Goal: Task Accomplishment & Management: Complete application form

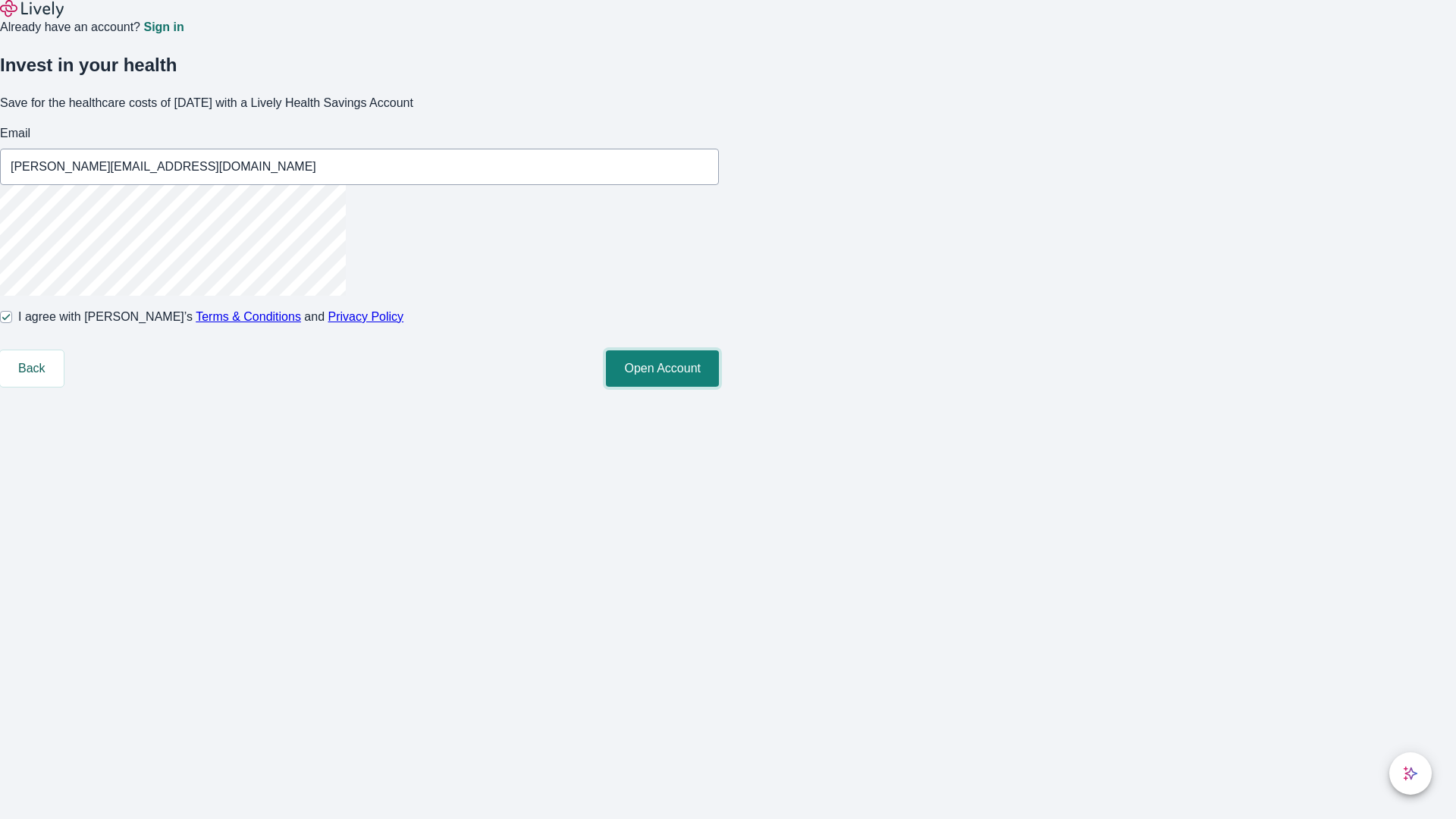
click at [719, 387] on button "Open Account" at bounding box center [663, 369] width 113 height 36
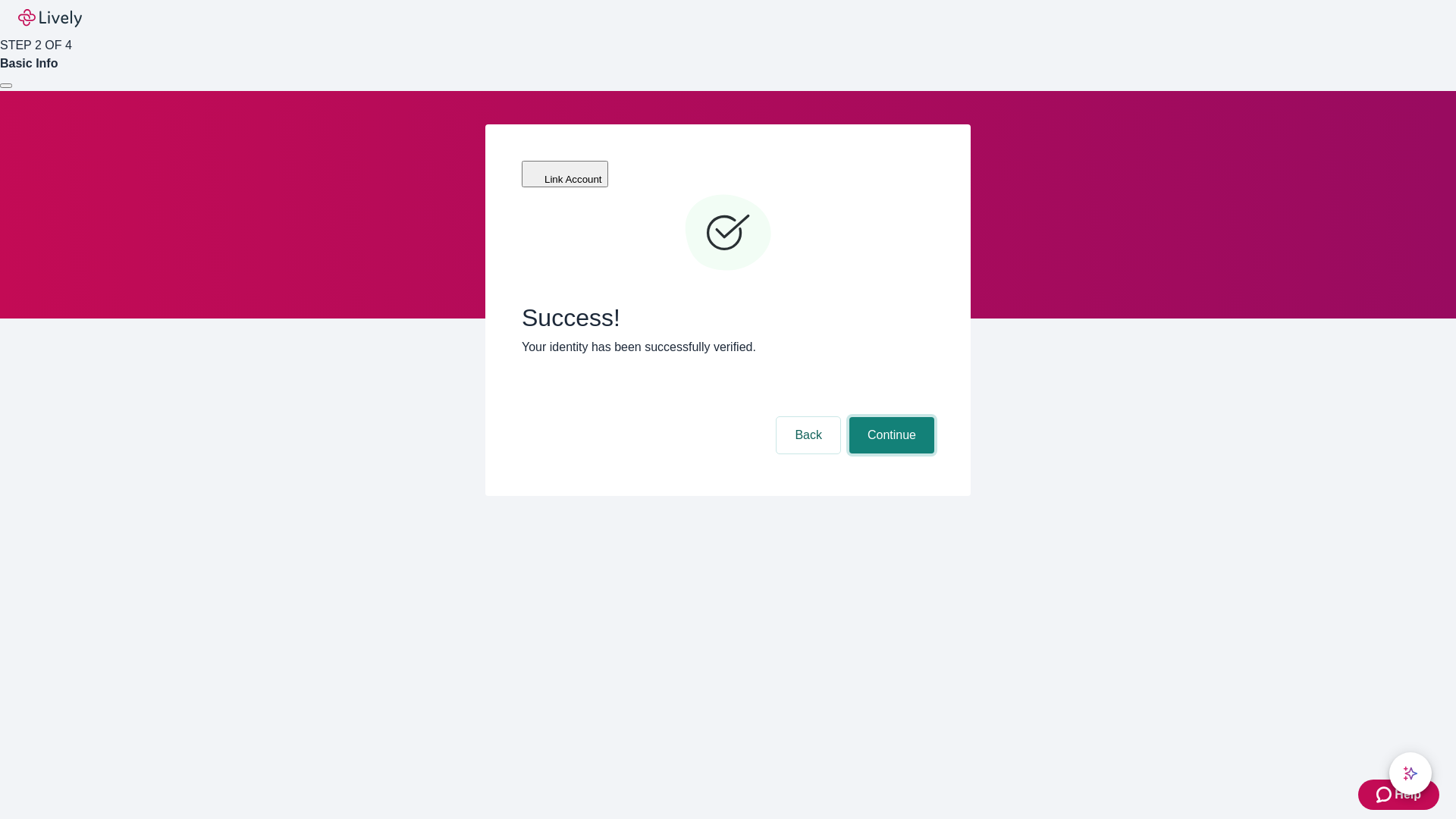
click at [890, 417] on button "Continue" at bounding box center [892, 435] width 85 height 36
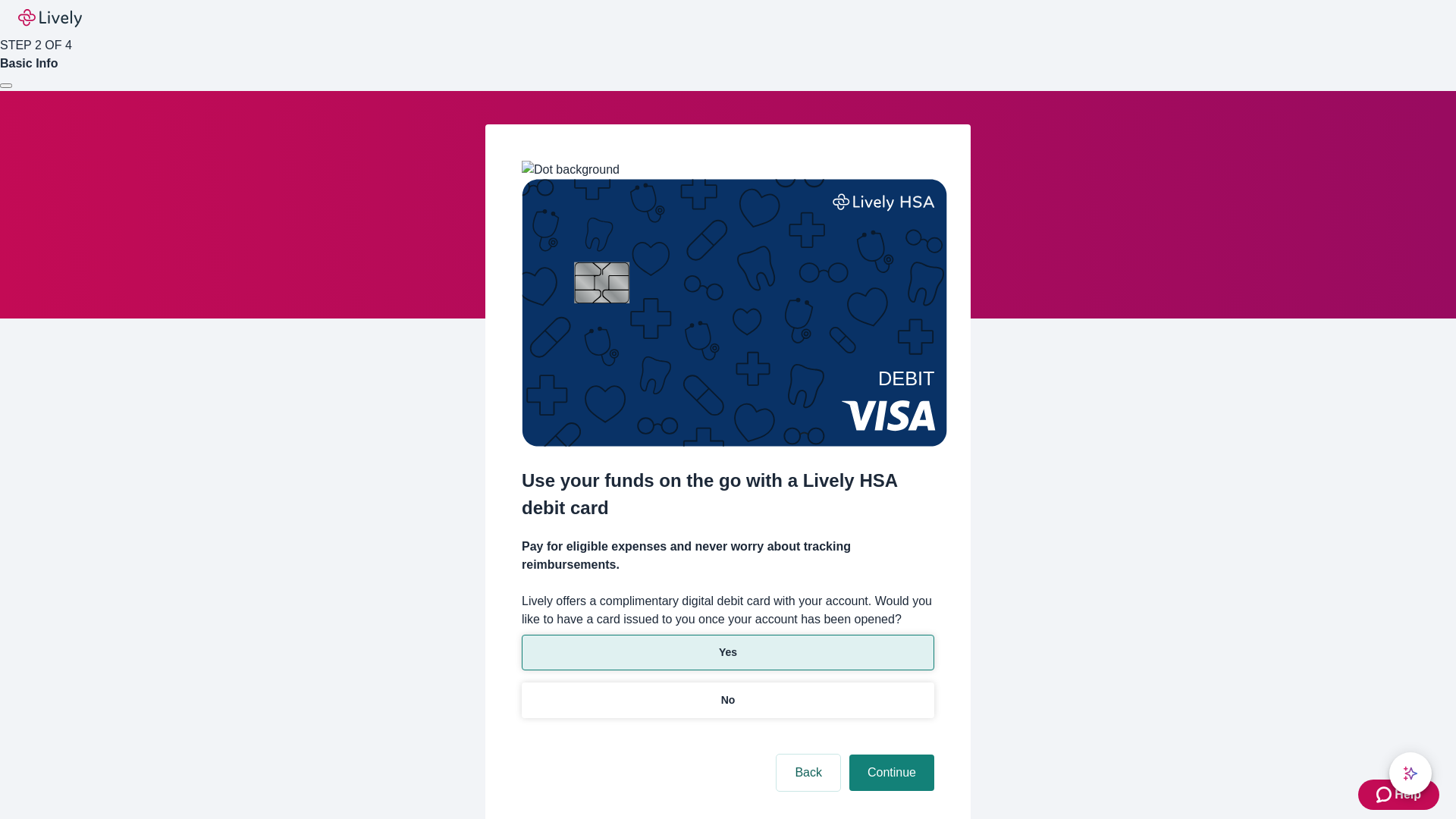
click at [728, 645] on p "Yes" at bounding box center [728, 653] width 19 height 16
click at [890, 755] on button "Continue" at bounding box center [892, 773] width 85 height 36
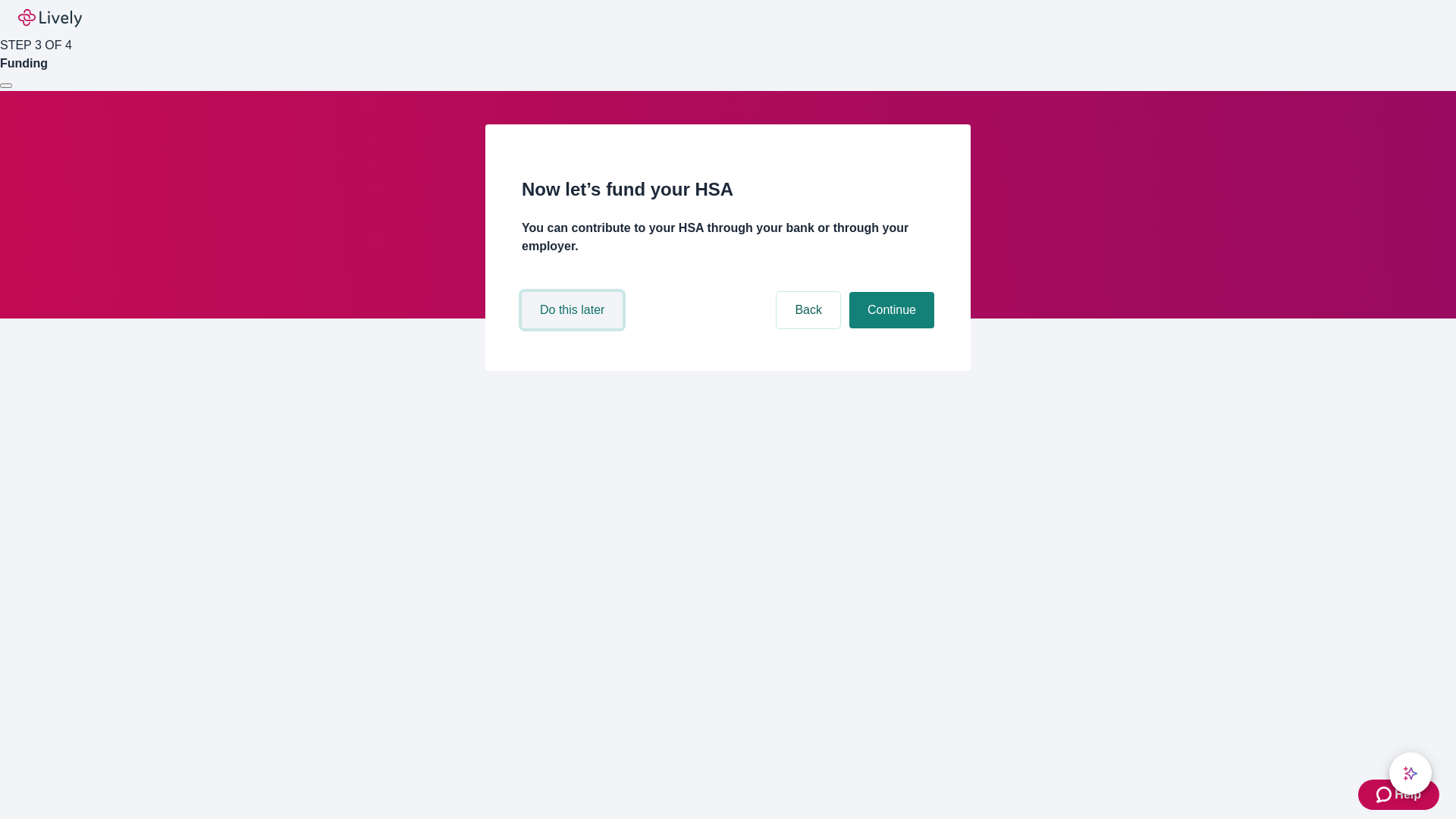
click at [574, 328] on button "Do this later" at bounding box center [572, 310] width 101 height 36
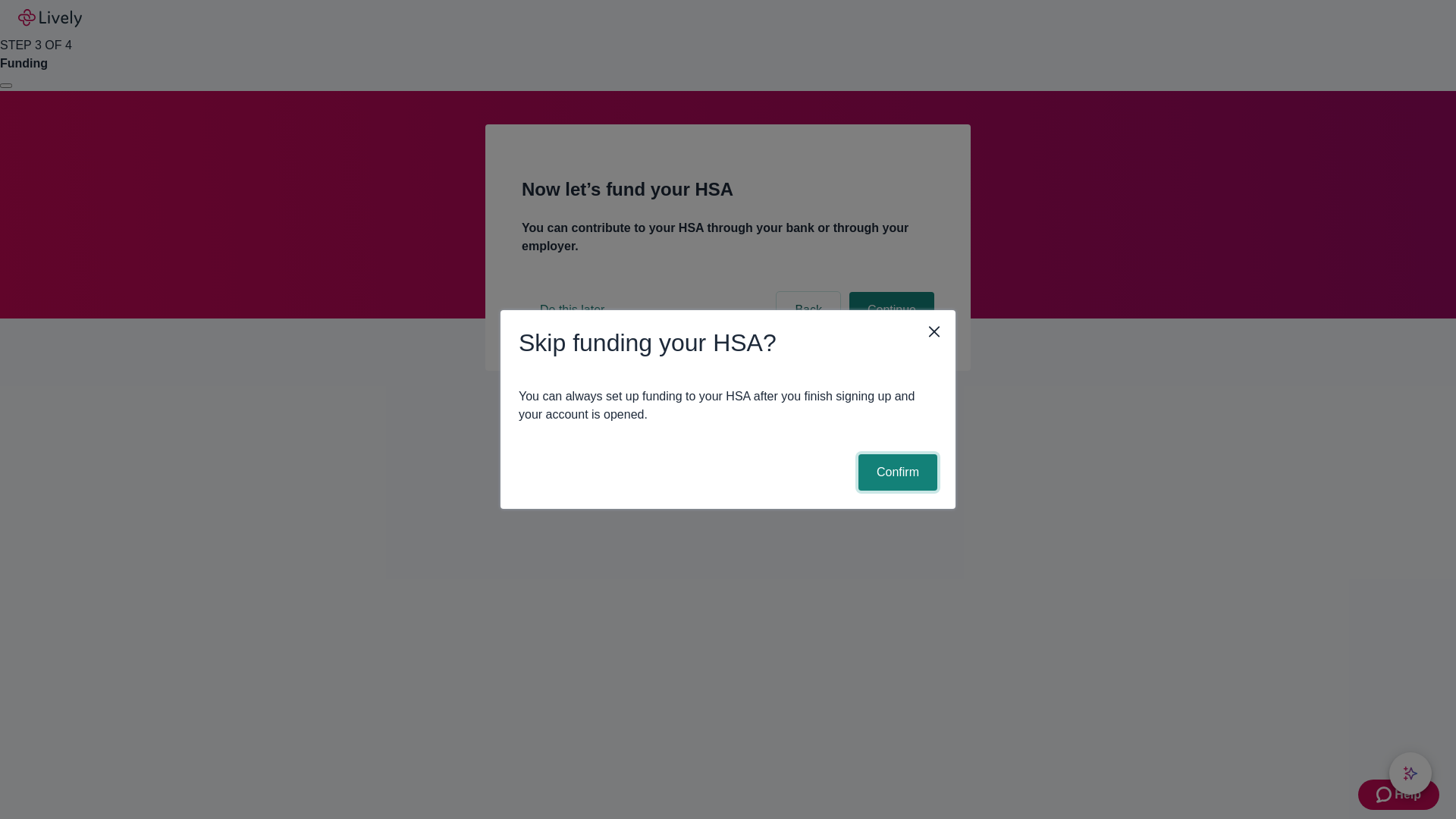
click at [896, 473] on button "Confirm" at bounding box center [898, 472] width 79 height 36
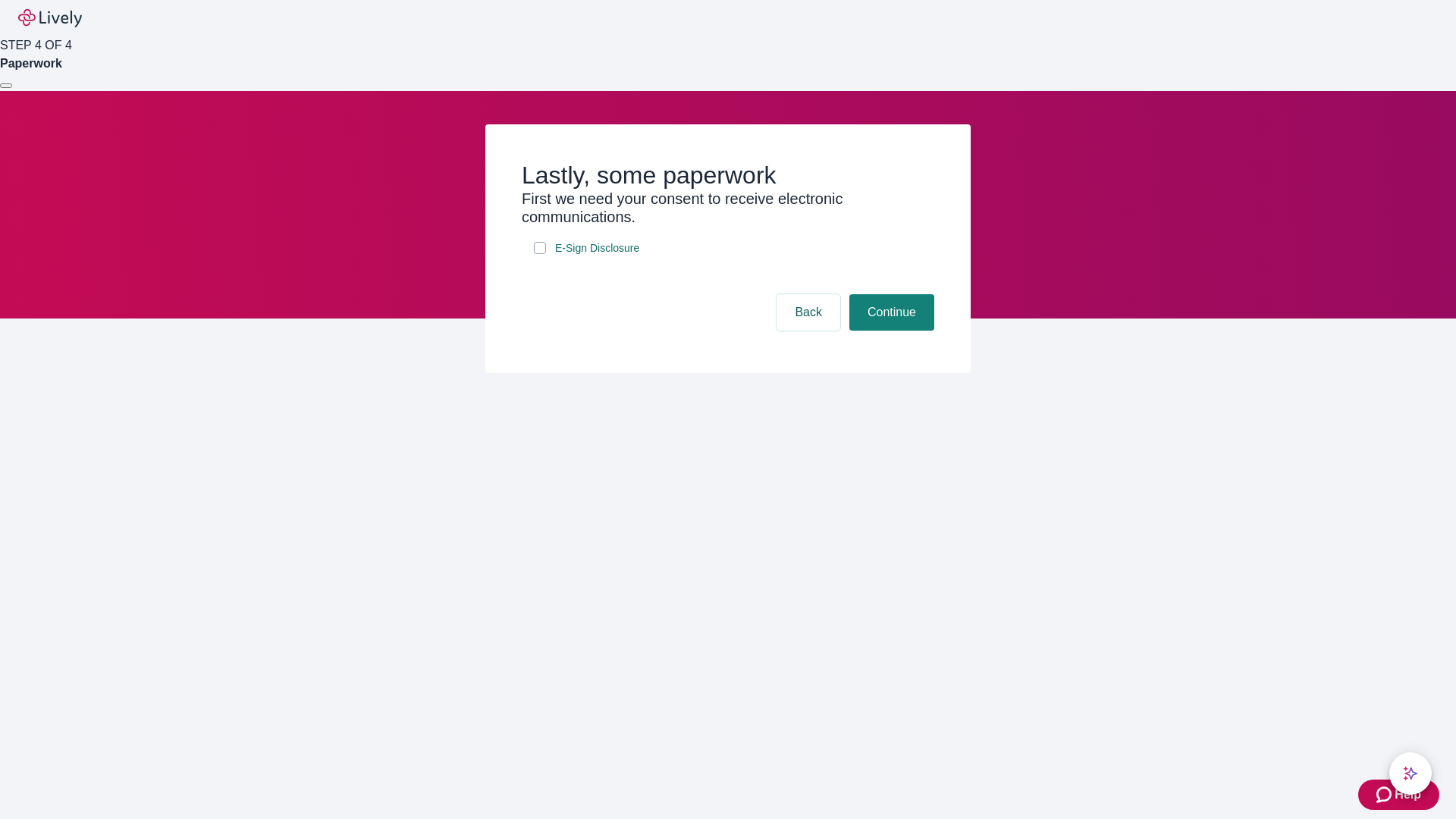
click at [540, 254] on input "E-Sign Disclosure" at bounding box center [540, 248] width 12 height 12
checkbox input "true"
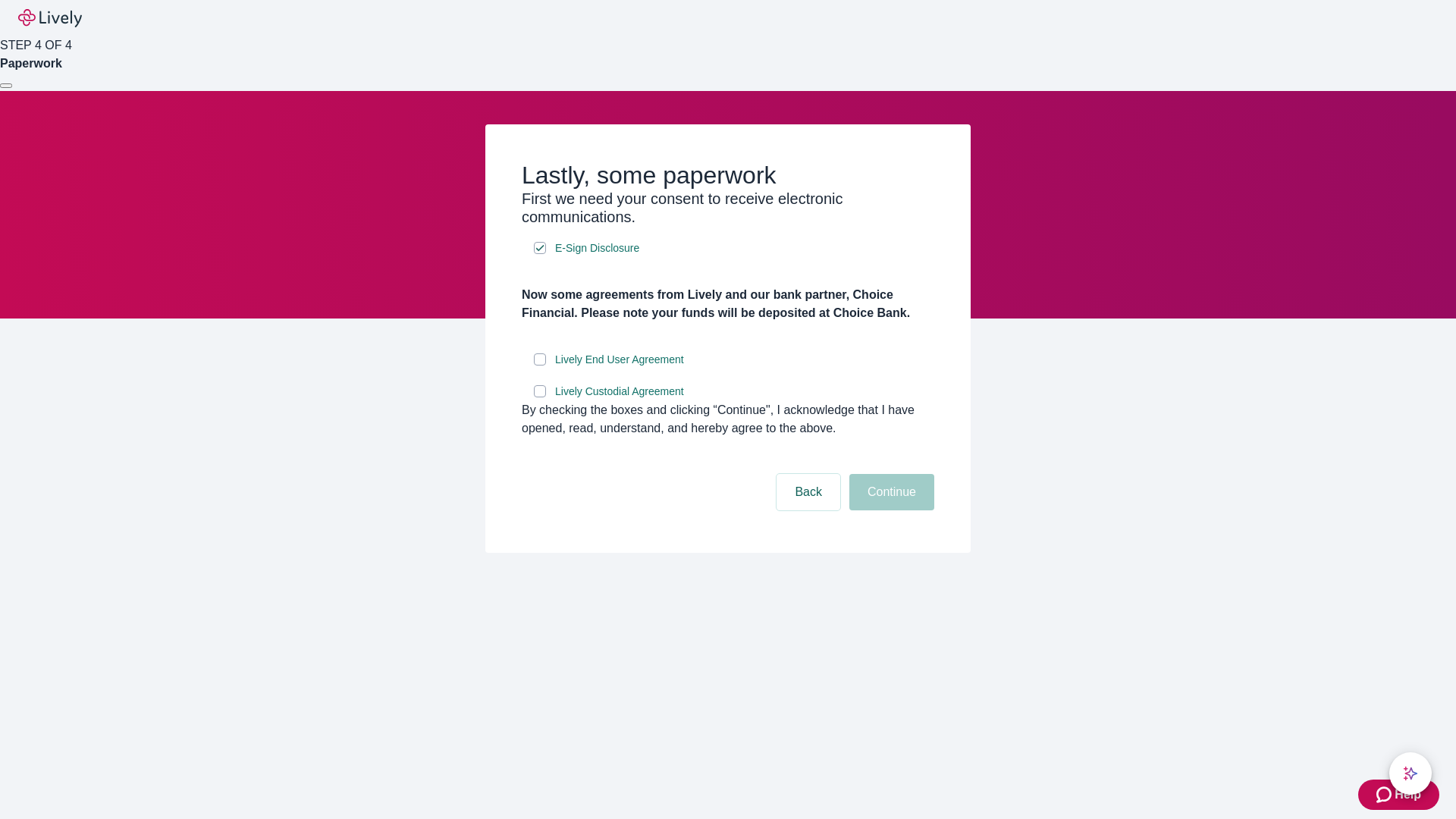
click at [540, 365] on input "Lively End User Agreement" at bounding box center [540, 360] width 12 height 12
checkbox input "true"
click at [540, 398] on input "Lively Custodial Agreement" at bounding box center [540, 392] width 12 height 12
checkbox input "true"
click at [890, 511] on button "Continue" at bounding box center [892, 492] width 85 height 36
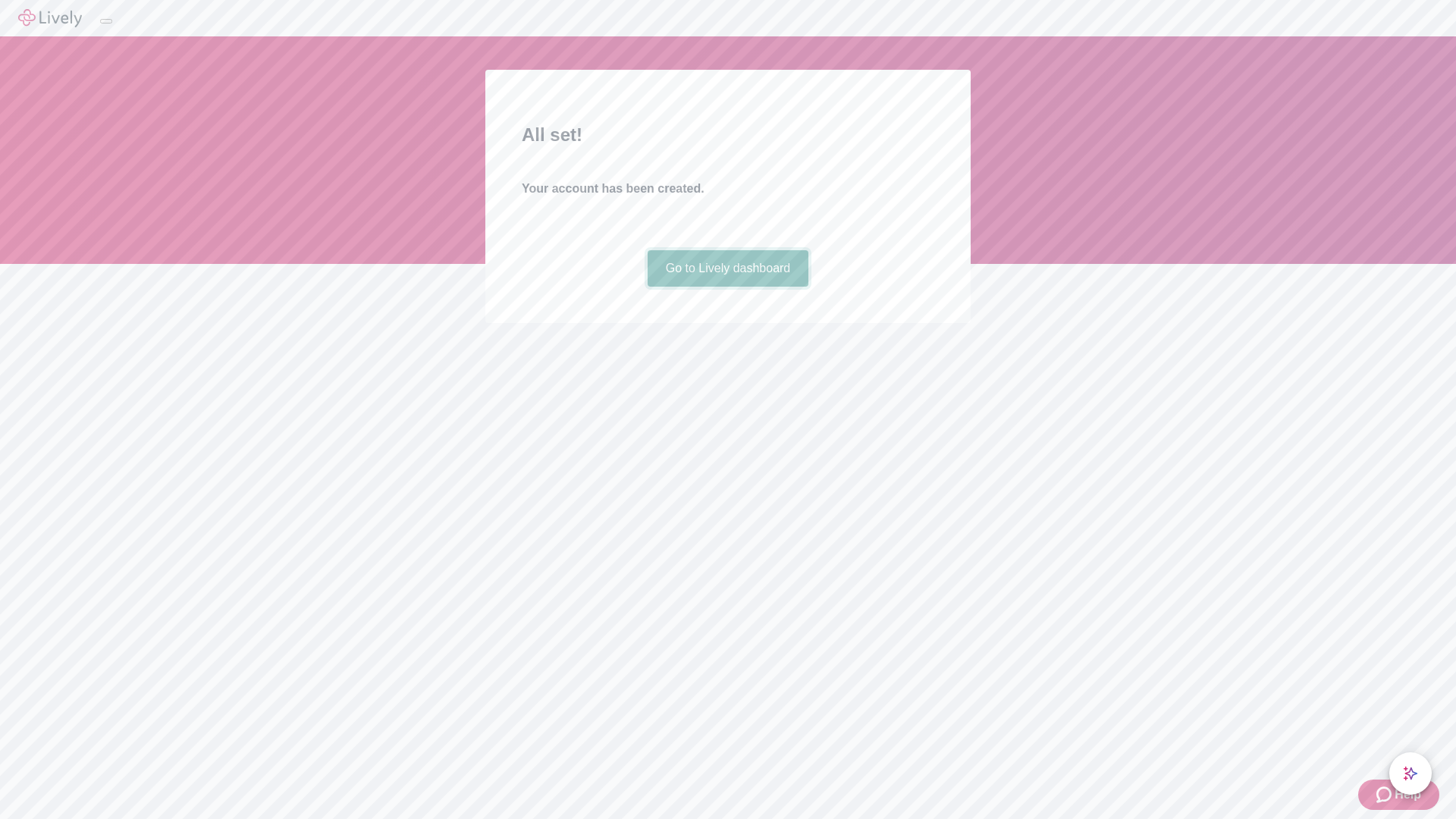
click at [728, 287] on link "Go to Lively dashboard" at bounding box center [728, 268] width 161 height 36
